Goal: Find specific page/section: Find specific page/section

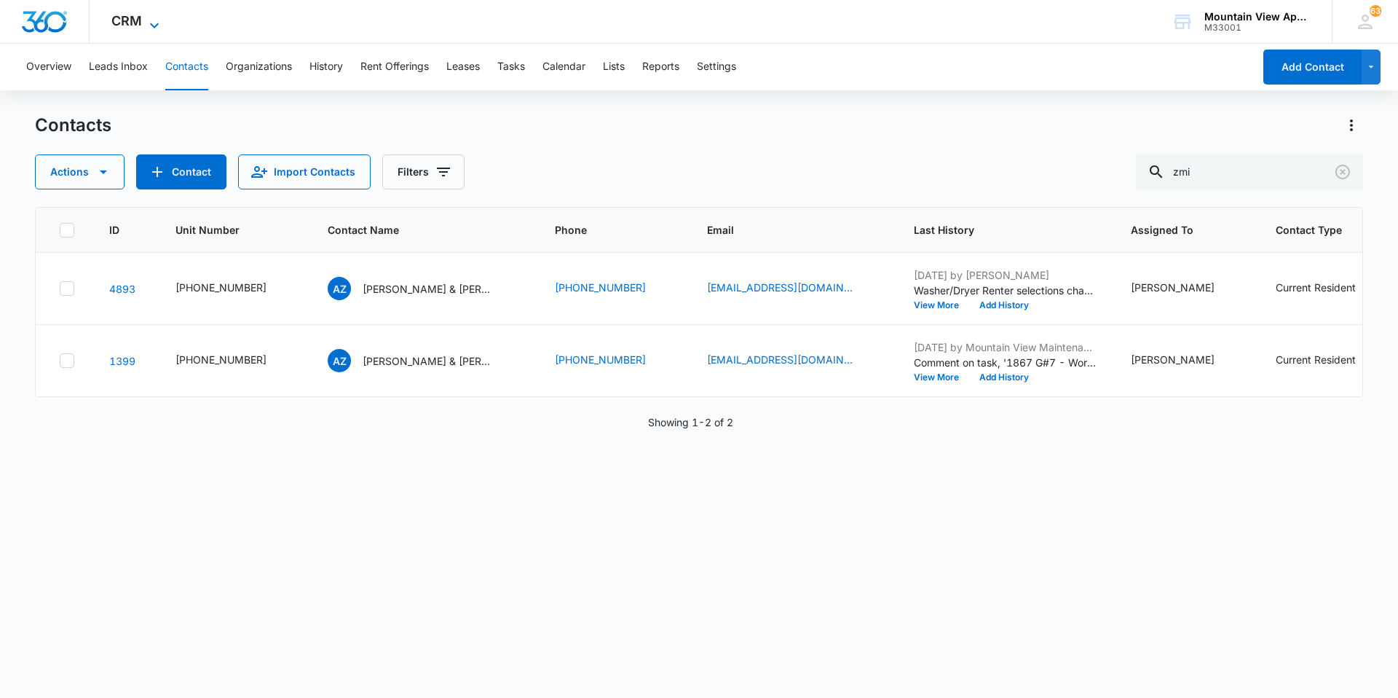
drag, startPoint x: 828, startPoint y: 159, endPoint x: 125, endPoint y: 14, distance: 718.2
click at [149, 34] on div "CRM Apps Reputation Websites Forms CRM Email Social Content Ads Intelligence Fi…" at bounding box center [699, 348] width 1398 height 696
type input "[PERSON_NAME]"
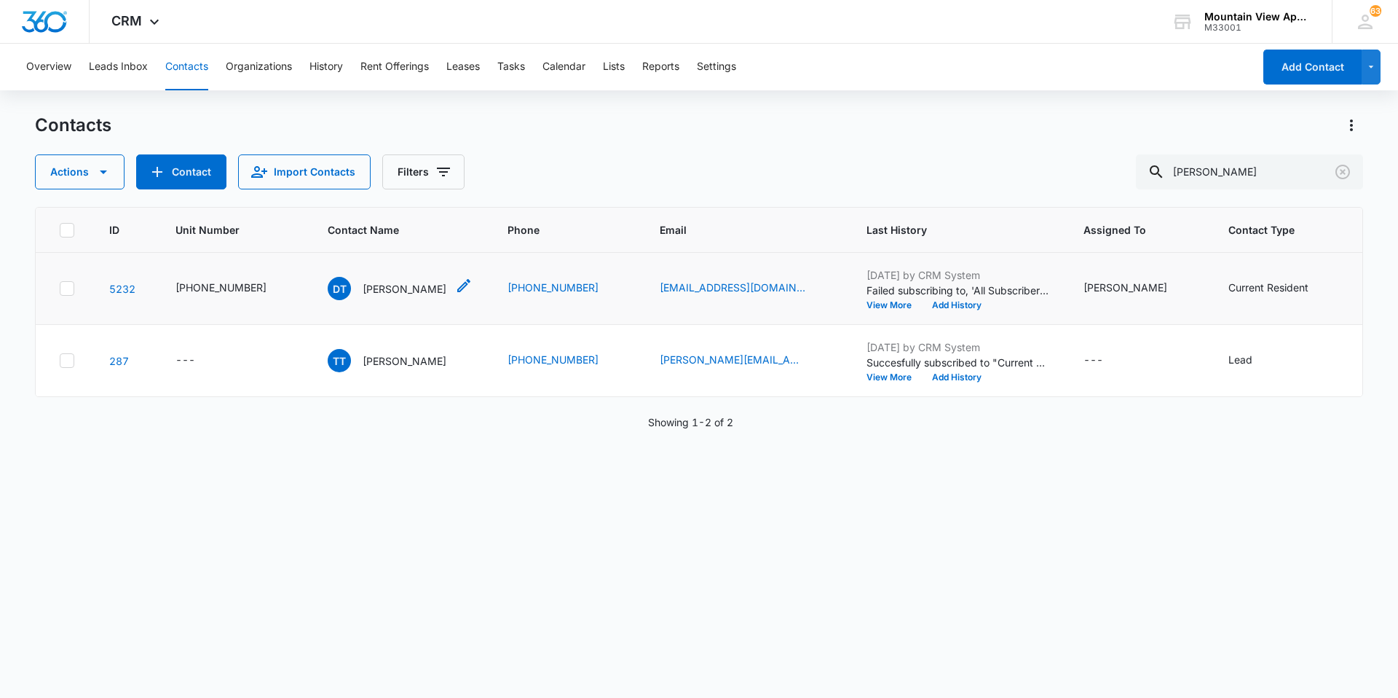
click at [365, 293] on p "[PERSON_NAME]" at bounding box center [405, 288] width 84 height 15
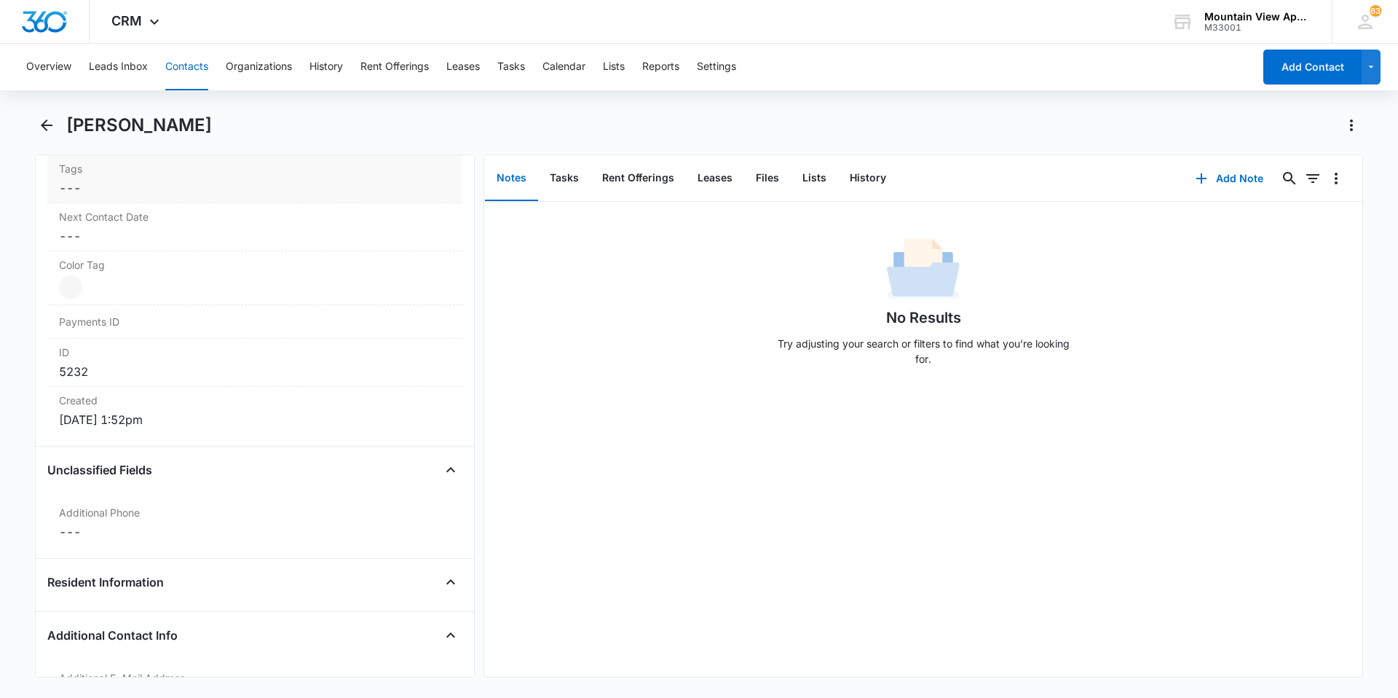
scroll to position [1019, 0]
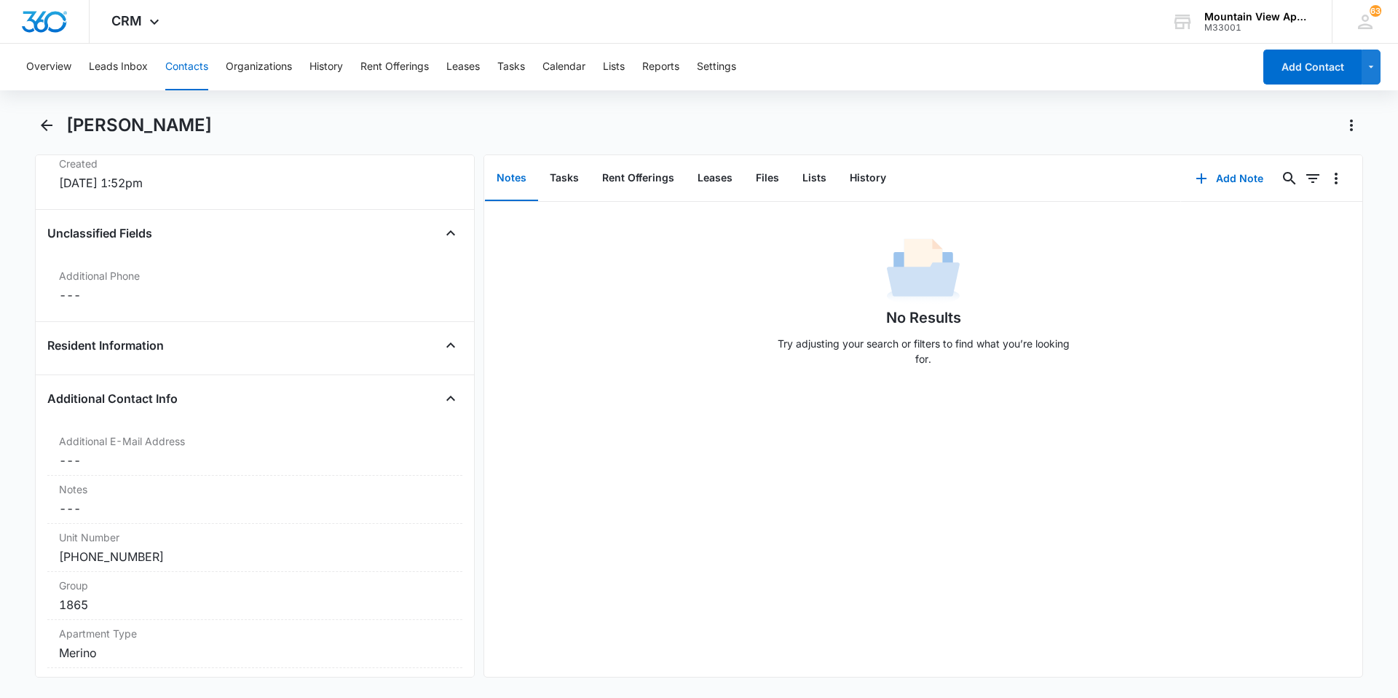
click at [186, 70] on button "Contacts" at bounding box center [186, 67] width 43 height 47
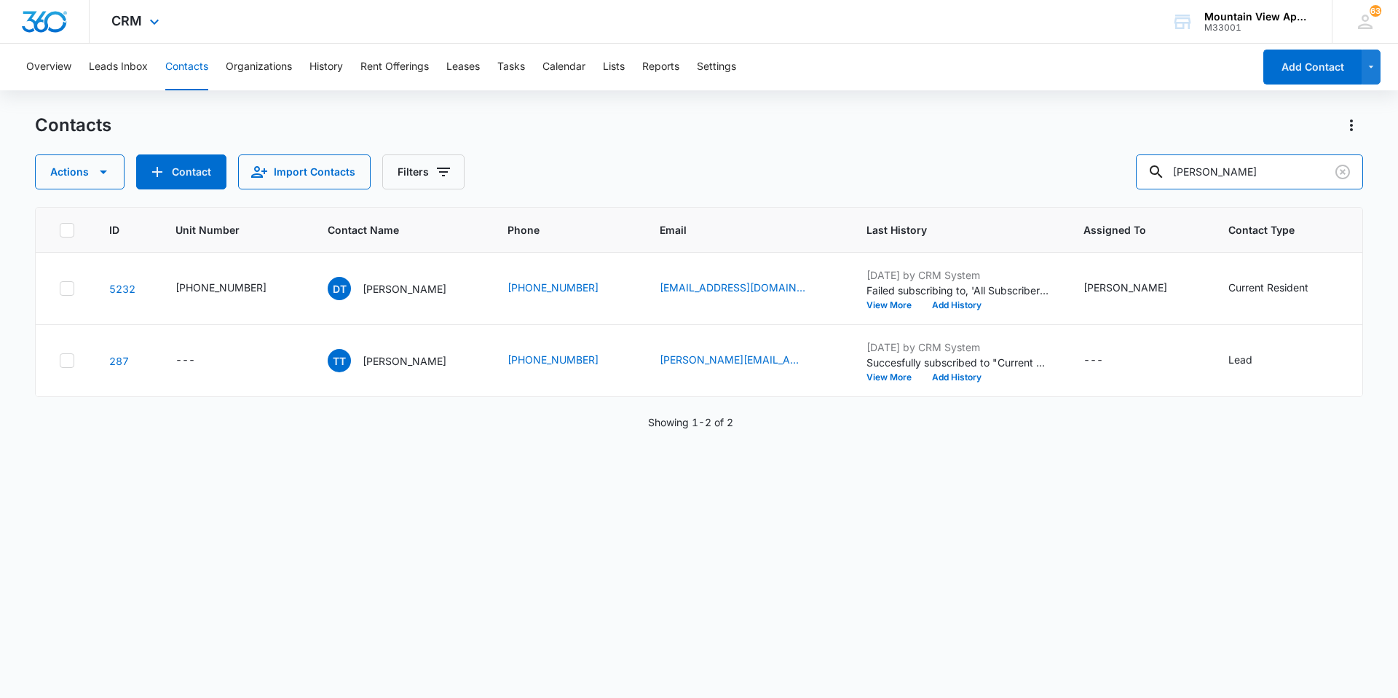
drag, startPoint x: 1277, startPoint y: 175, endPoint x: 663, endPoint y: 7, distance: 637.3
click at [663, 7] on div "CRM Apps Reputation Websites Forms CRM Email Social Content Ads Intelligence Fi…" at bounding box center [699, 348] width 1398 height 696
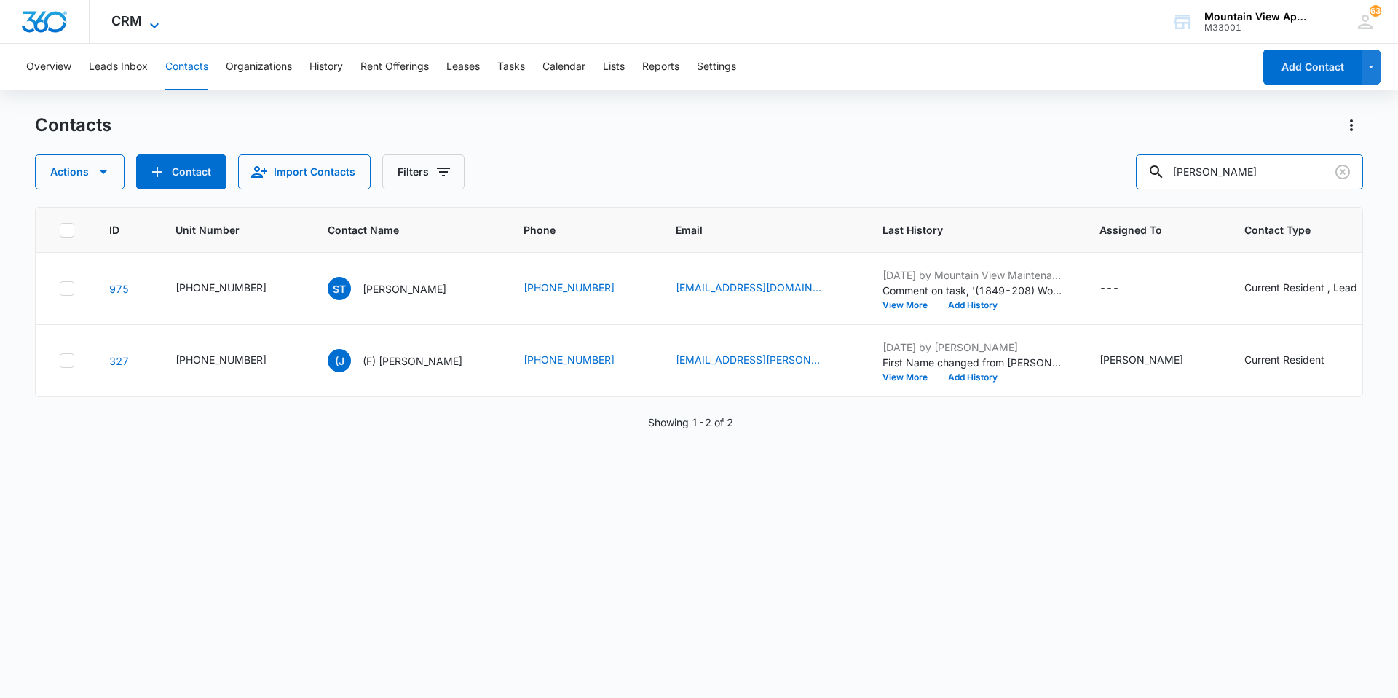
drag, startPoint x: 1263, startPoint y: 180, endPoint x: 124, endPoint y: 16, distance: 1151.3
click at [76, 43] on div "CRM Apps Reputation Websites Forms CRM Email Social Content Ads Intelligence Fi…" at bounding box center [699, 348] width 1398 height 696
type input "[PERSON_NAME]"
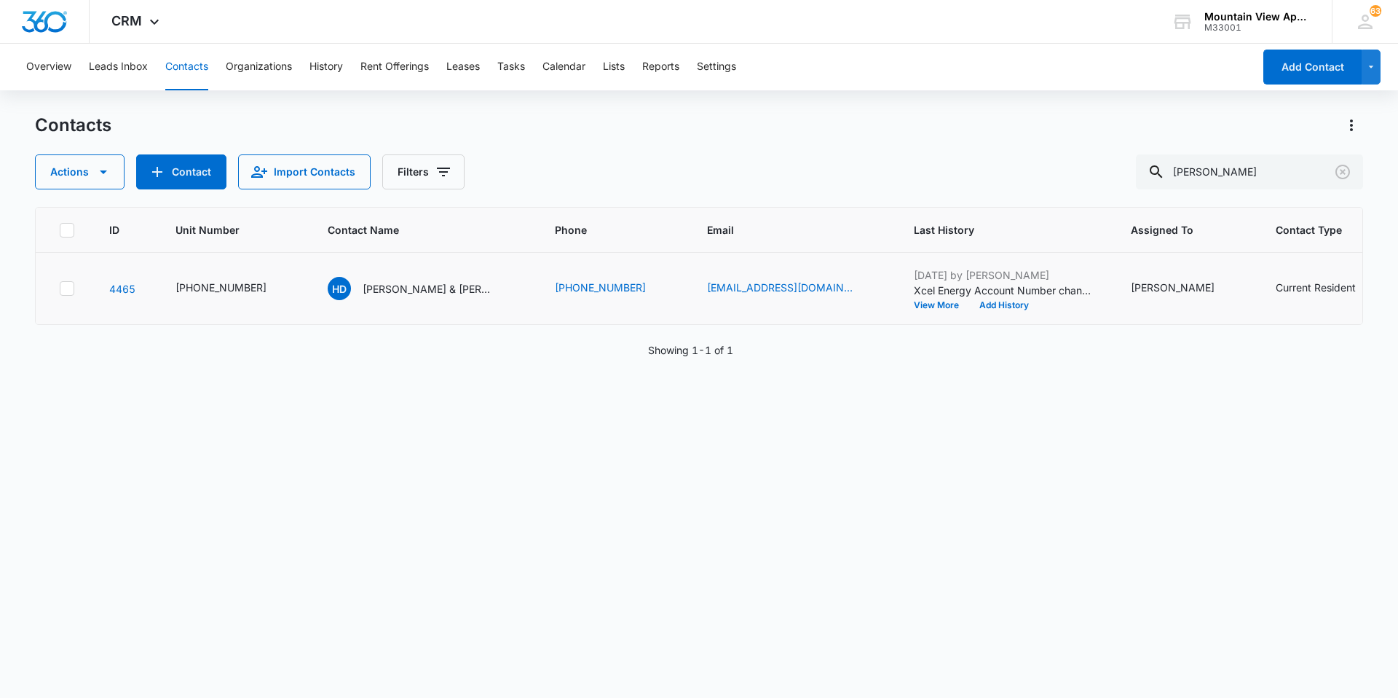
click at [428, 301] on td "HD [PERSON_NAME] & [PERSON_NAME]" at bounding box center [423, 289] width 227 height 72
click at [414, 293] on p "[PERSON_NAME] & [PERSON_NAME]" at bounding box center [428, 288] width 131 height 15
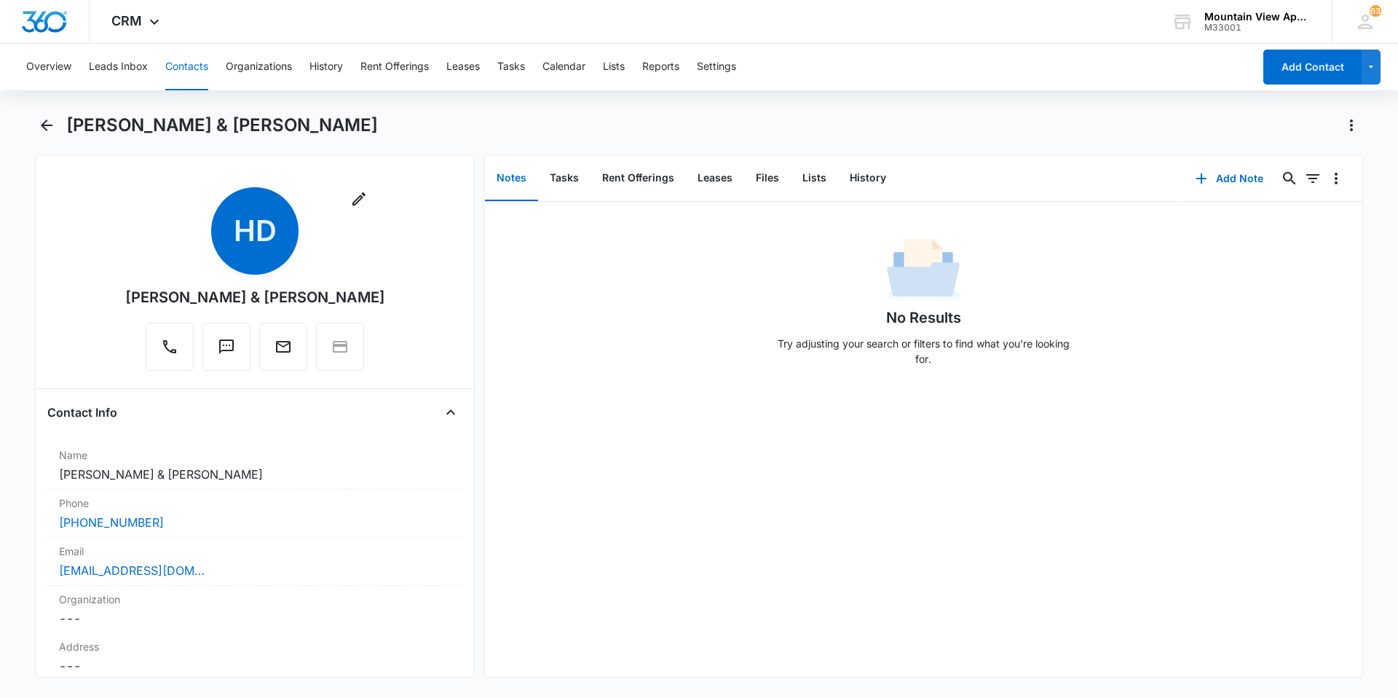
click at [195, 66] on button "Contacts" at bounding box center [186, 67] width 43 height 47
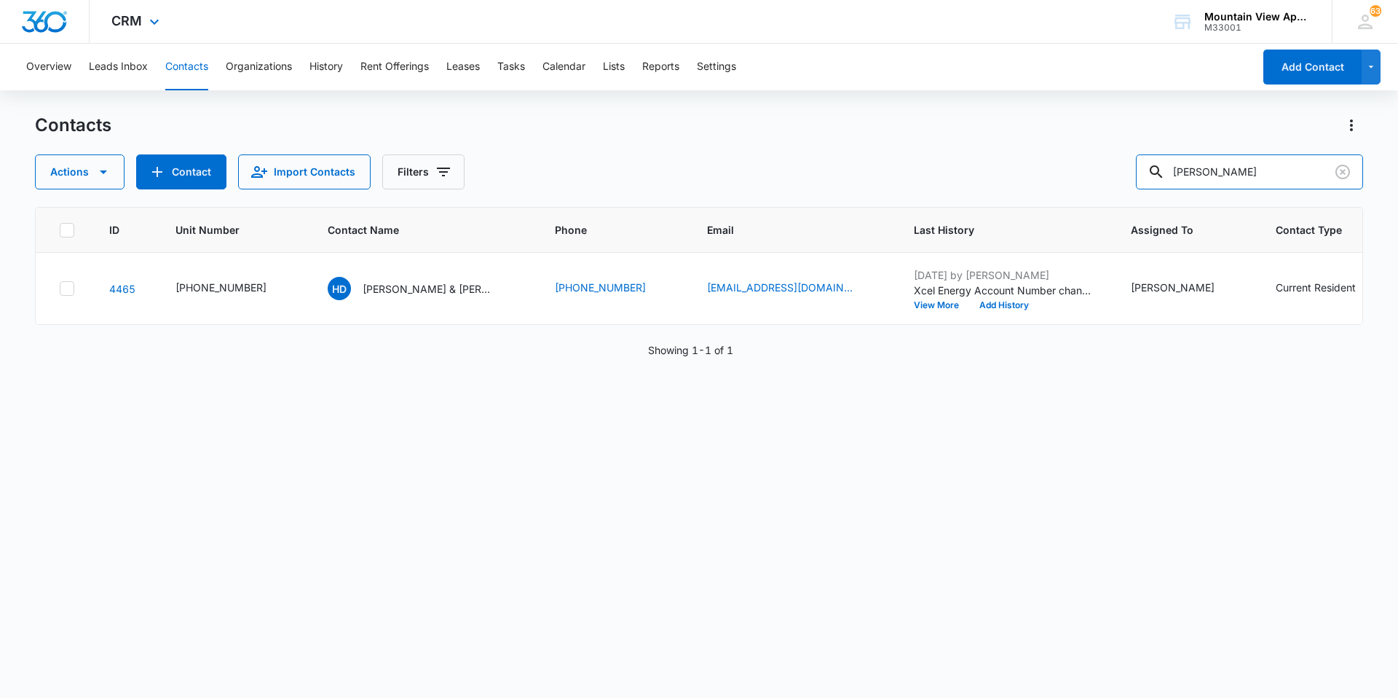
drag, startPoint x: 1247, startPoint y: 170, endPoint x: 529, endPoint y: 19, distance: 733.8
click at [396, 0] on html "CRM Apps Reputation Websites Forms CRM Email Social Content Ads Intelligence Fi…" at bounding box center [699, 349] width 1398 height 698
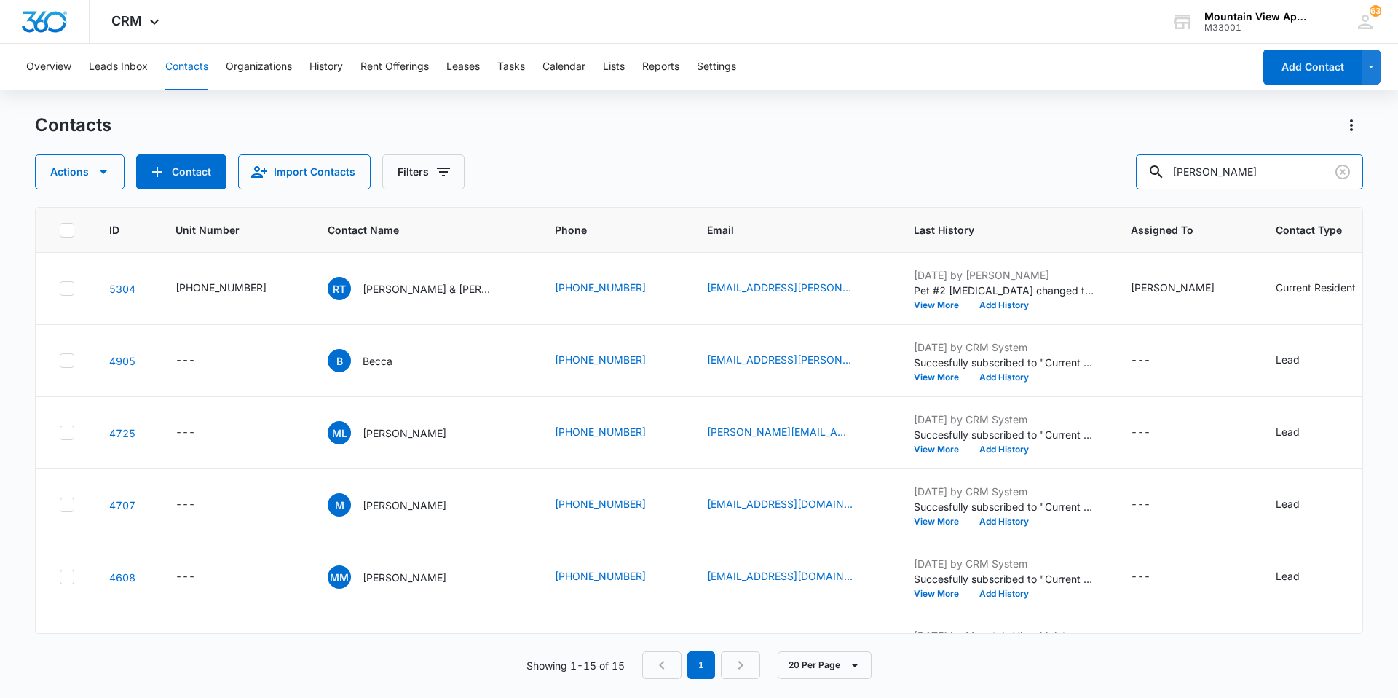
drag, startPoint x: 730, startPoint y: -15, endPoint x: 723, endPoint y: -26, distance: 12.7
click at [723, 0] on html "CRM Apps Reputation Websites Forms CRM Email Social Content Ads Intelligence Fi…" at bounding box center [699, 349] width 1398 height 698
type input "c"
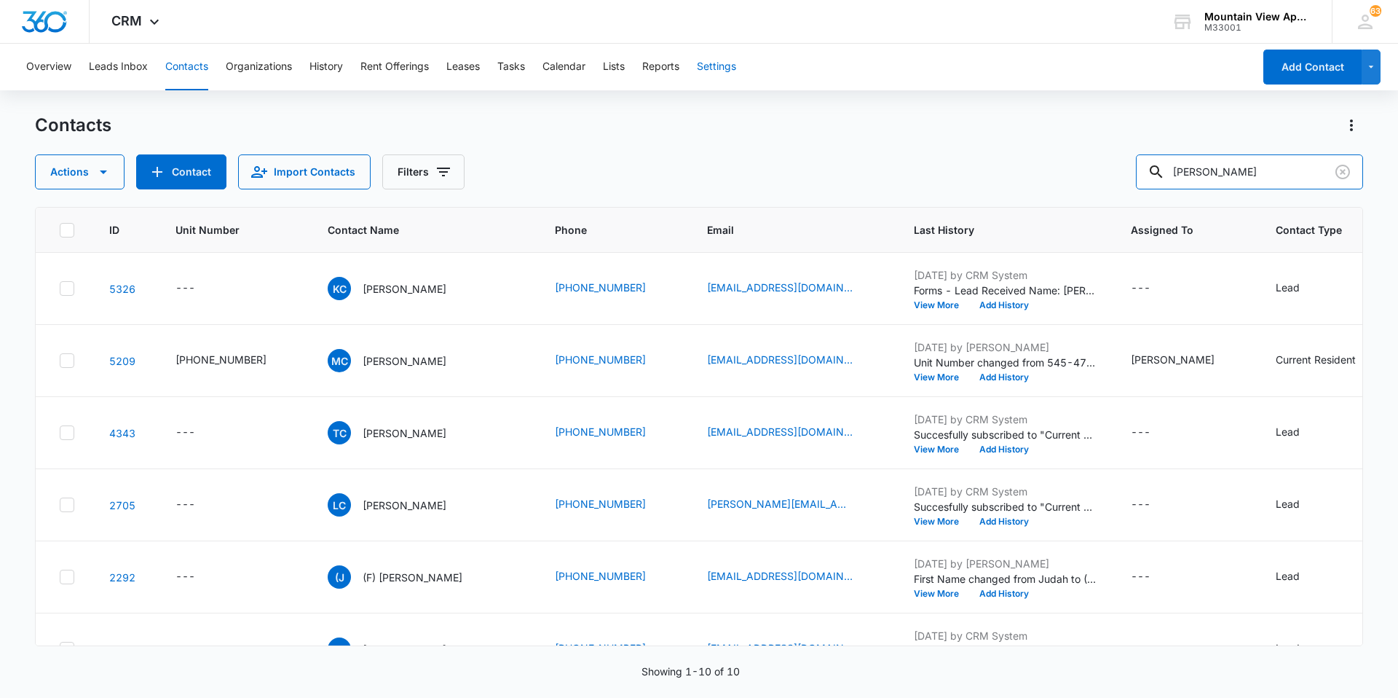
drag, startPoint x: 1233, startPoint y: 175, endPoint x: 726, endPoint y: 57, distance: 521.2
click at [602, 157] on div "Actions Contact Import Contacts Filters [PERSON_NAME]" at bounding box center [699, 171] width 1328 height 35
type input "[PERSON_NAME]"
